Goal: Find specific page/section: Find specific page/section

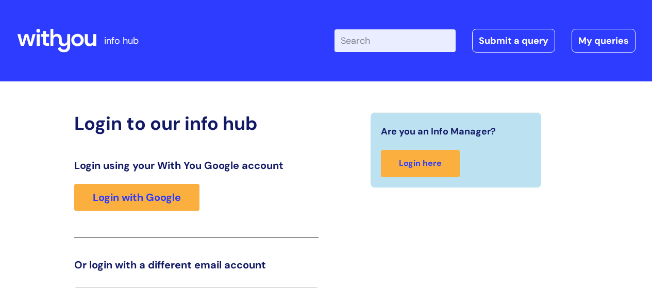
scroll to position [23, 0]
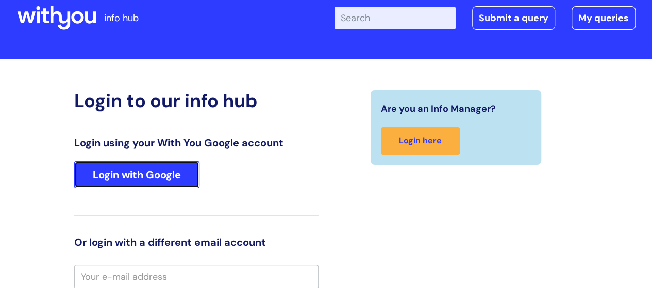
click at [121, 183] on link "Login with Google" at bounding box center [136, 174] width 125 height 27
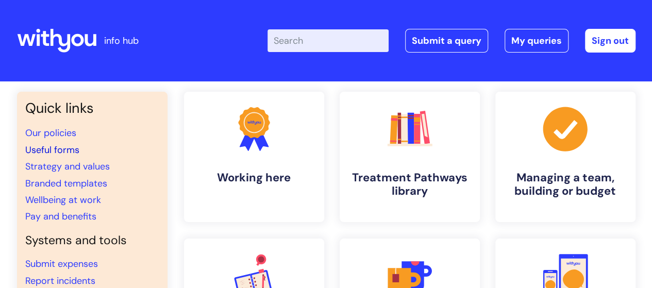
click at [61, 146] on link "Useful forms" at bounding box center [52, 150] width 54 height 12
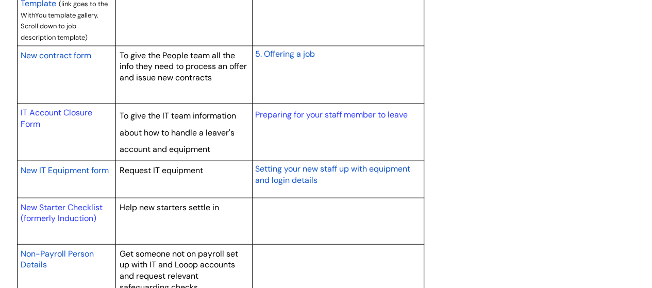
scroll to position [1030, 0]
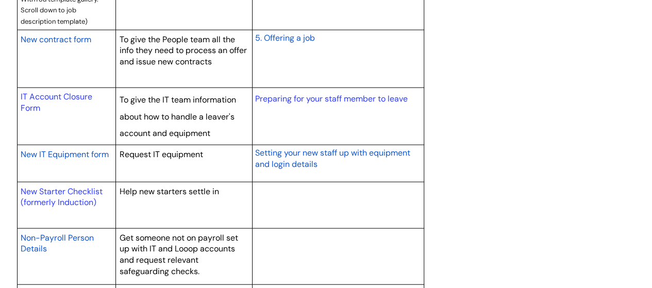
click at [61, 150] on span "New IT Equipment form" at bounding box center [65, 154] width 88 height 11
